Goal: Navigation & Orientation: Understand site structure

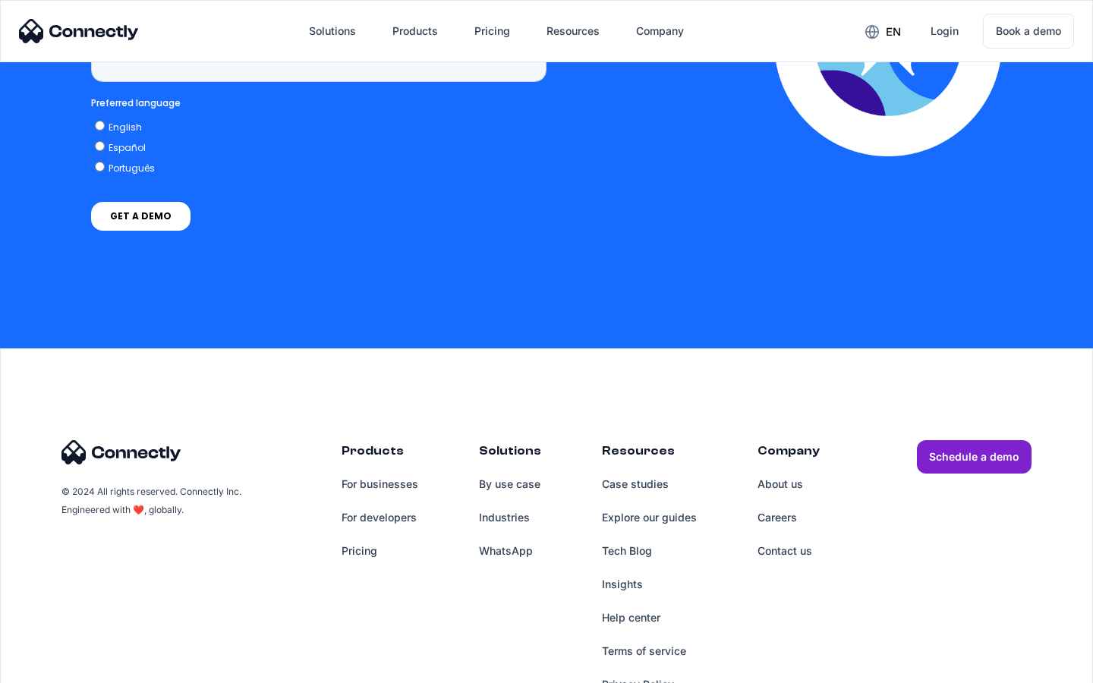
scroll to position [6255, 0]
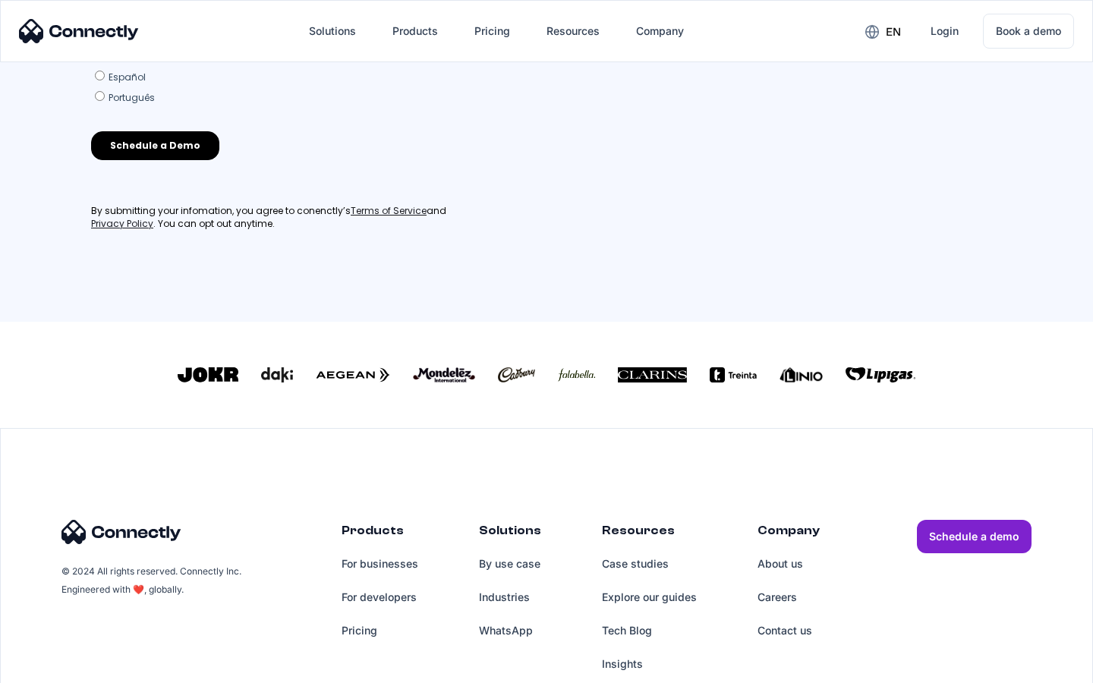
scroll to position [666, 0]
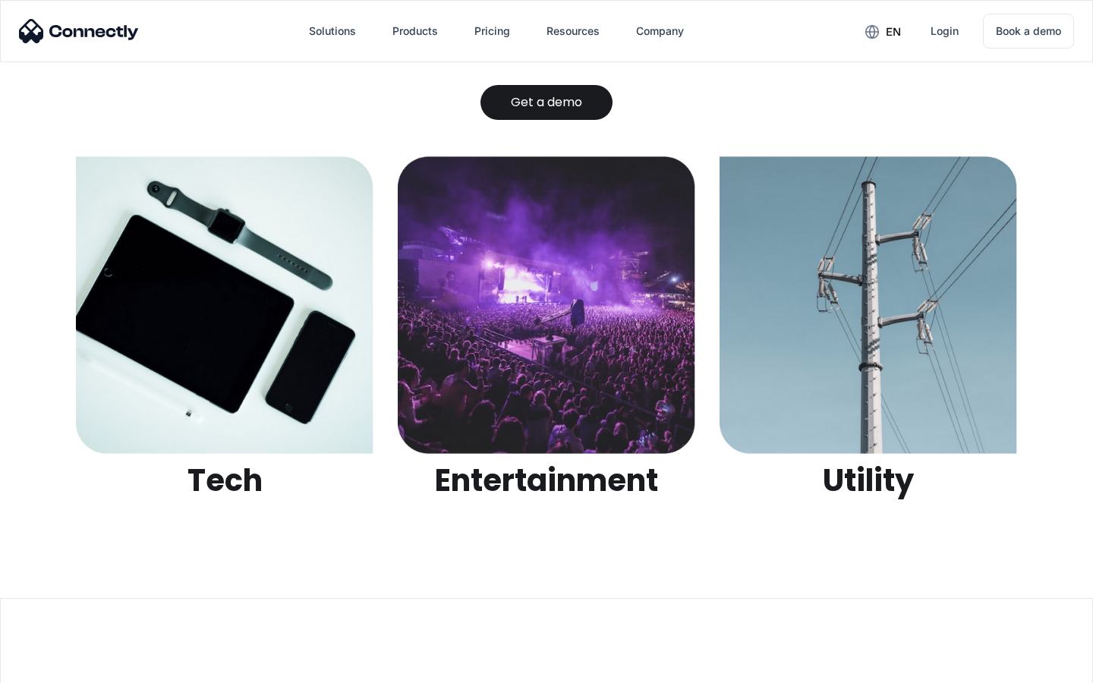
scroll to position [4788, 0]
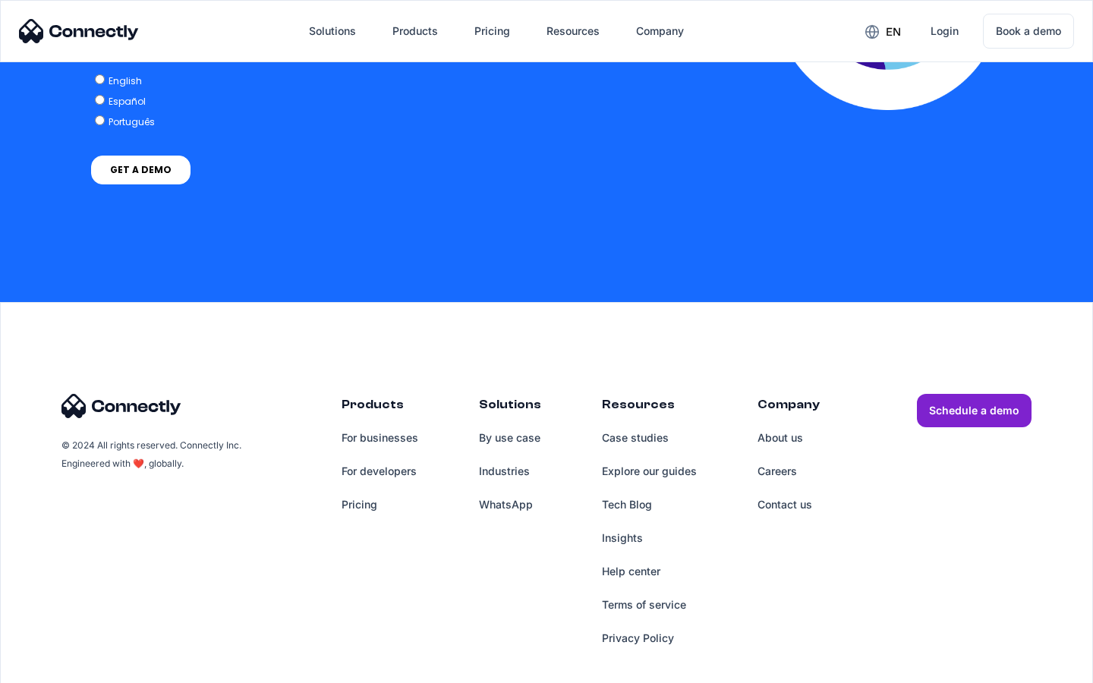
scroll to position [3000, 0]
